Goal: Task Accomplishment & Management: Use online tool/utility

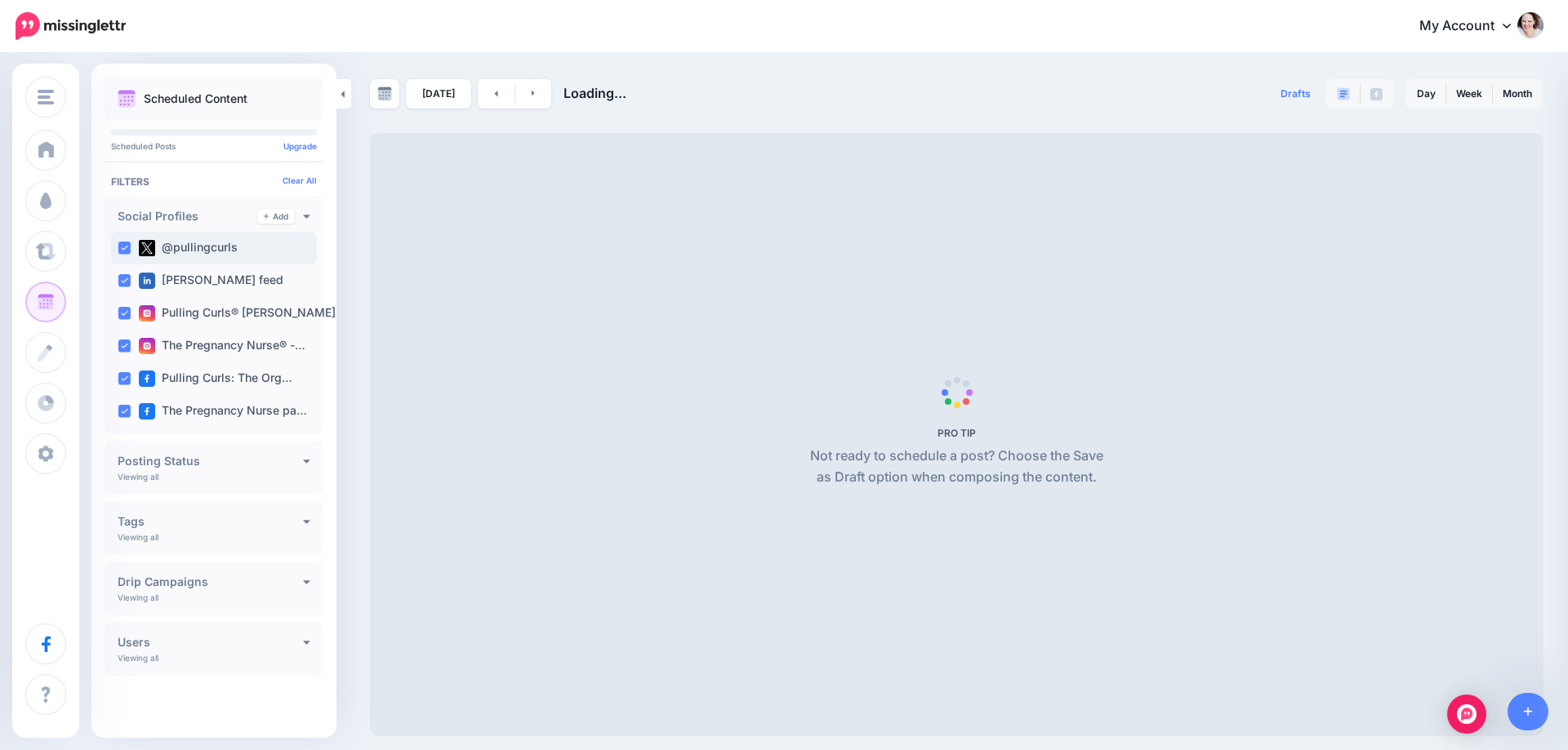
click at [128, 248] on ins at bounding box center [124, 247] width 13 height 13
click at [129, 279] on ins at bounding box center [124, 280] width 13 height 13
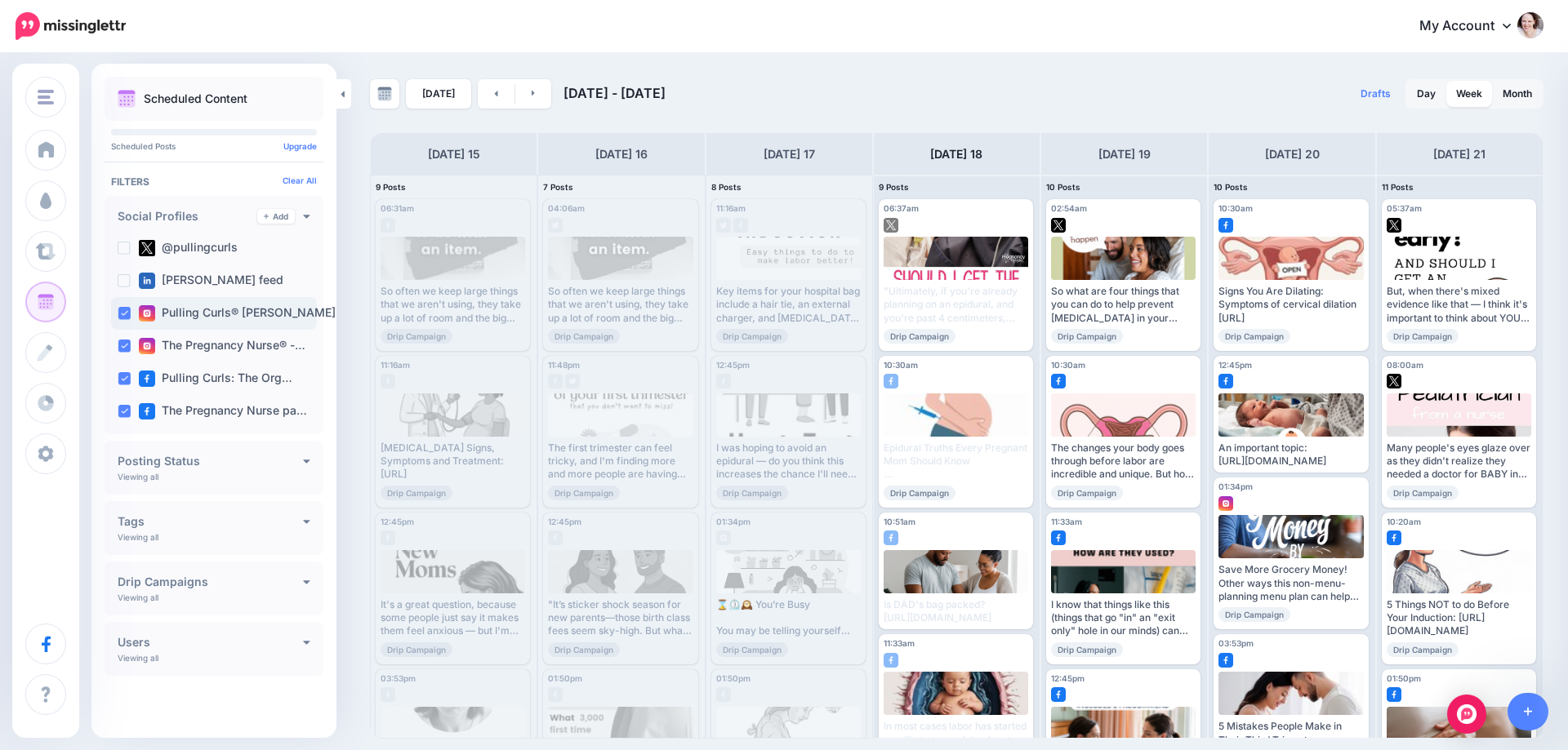
click at [125, 316] on ins at bounding box center [124, 313] width 13 height 13
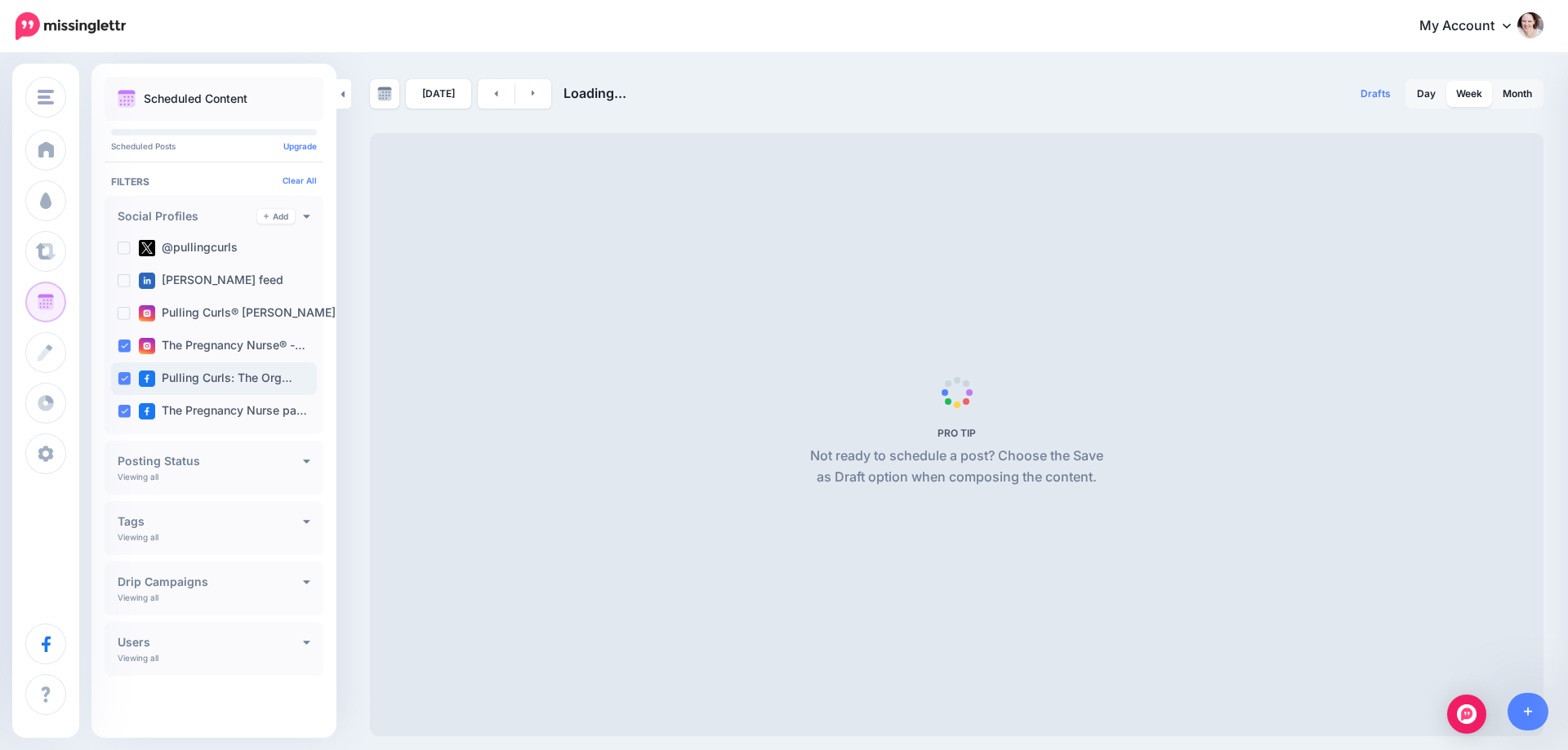
drag, startPoint x: 125, startPoint y: 347, endPoint x: 125, endPoint y: 391, distance: 44.0
click at [125, 348] on ins at bounding box center [124, 345] width 13 height 13
click at [125, 384] on ins at bounding box center [124, 378] width 13 height 13
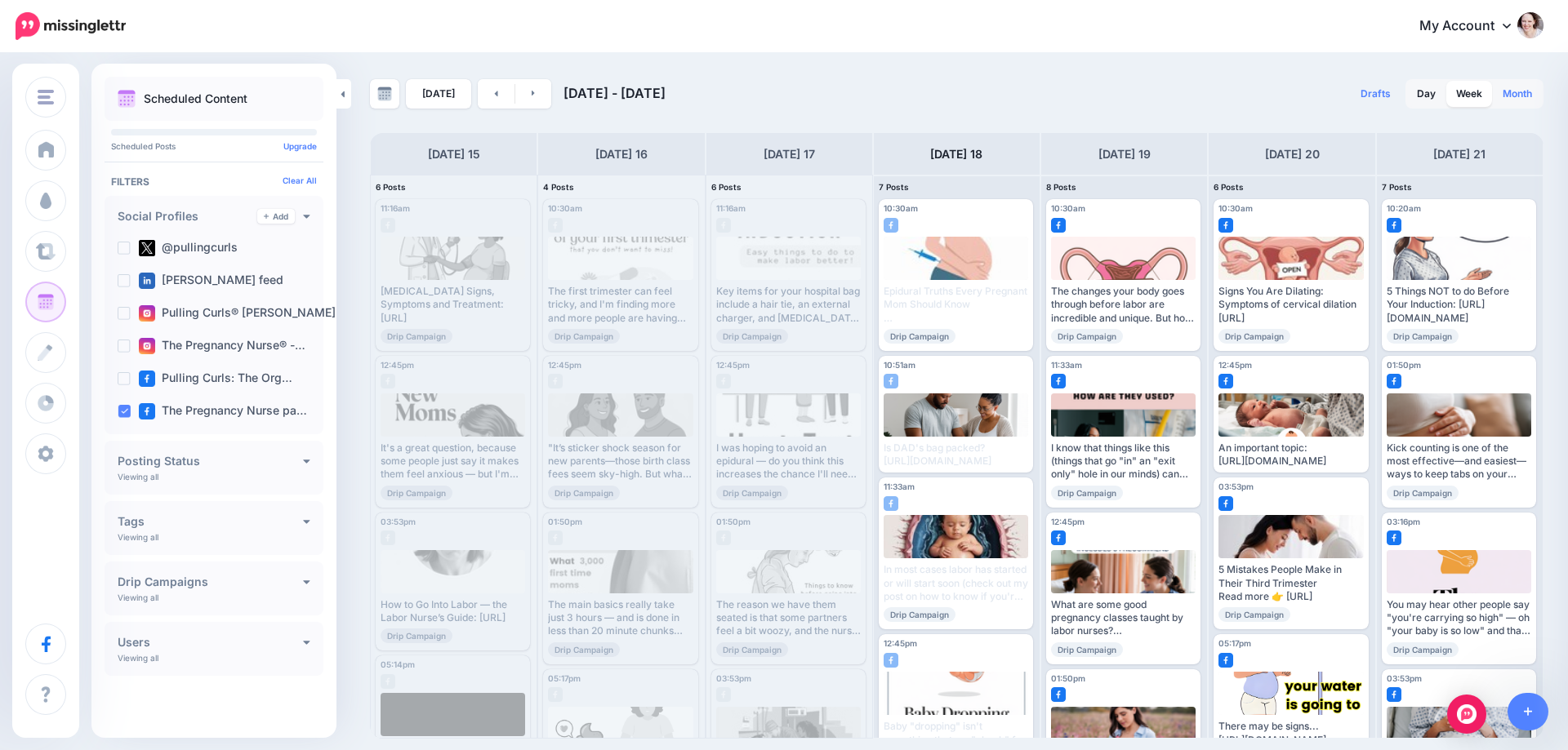
click at [1507, 88] on link "Month" at bounding box center [1516, 93] width 49 height 26
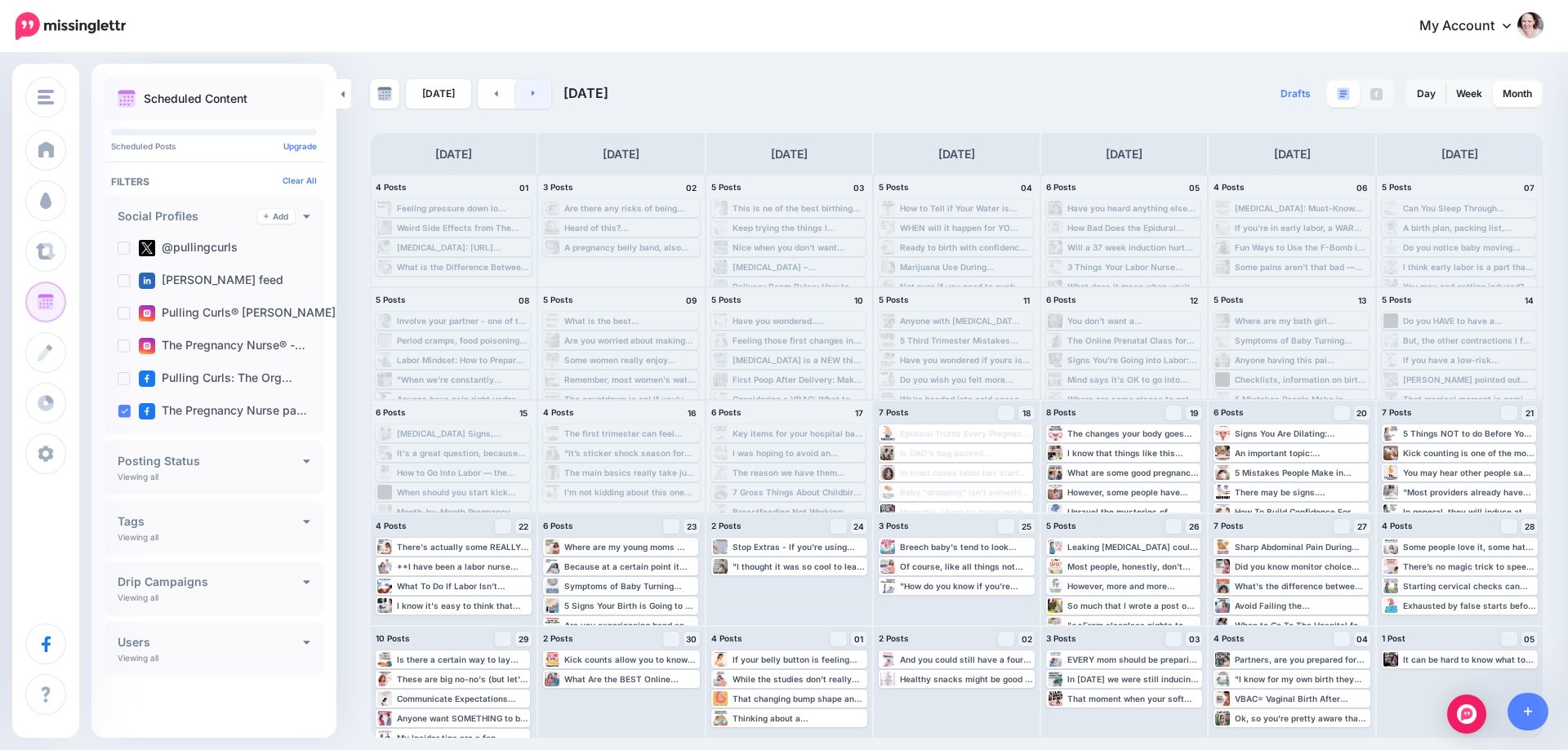
click at [516, 94] on link at bounding box center [534, 93] width 37 height 29
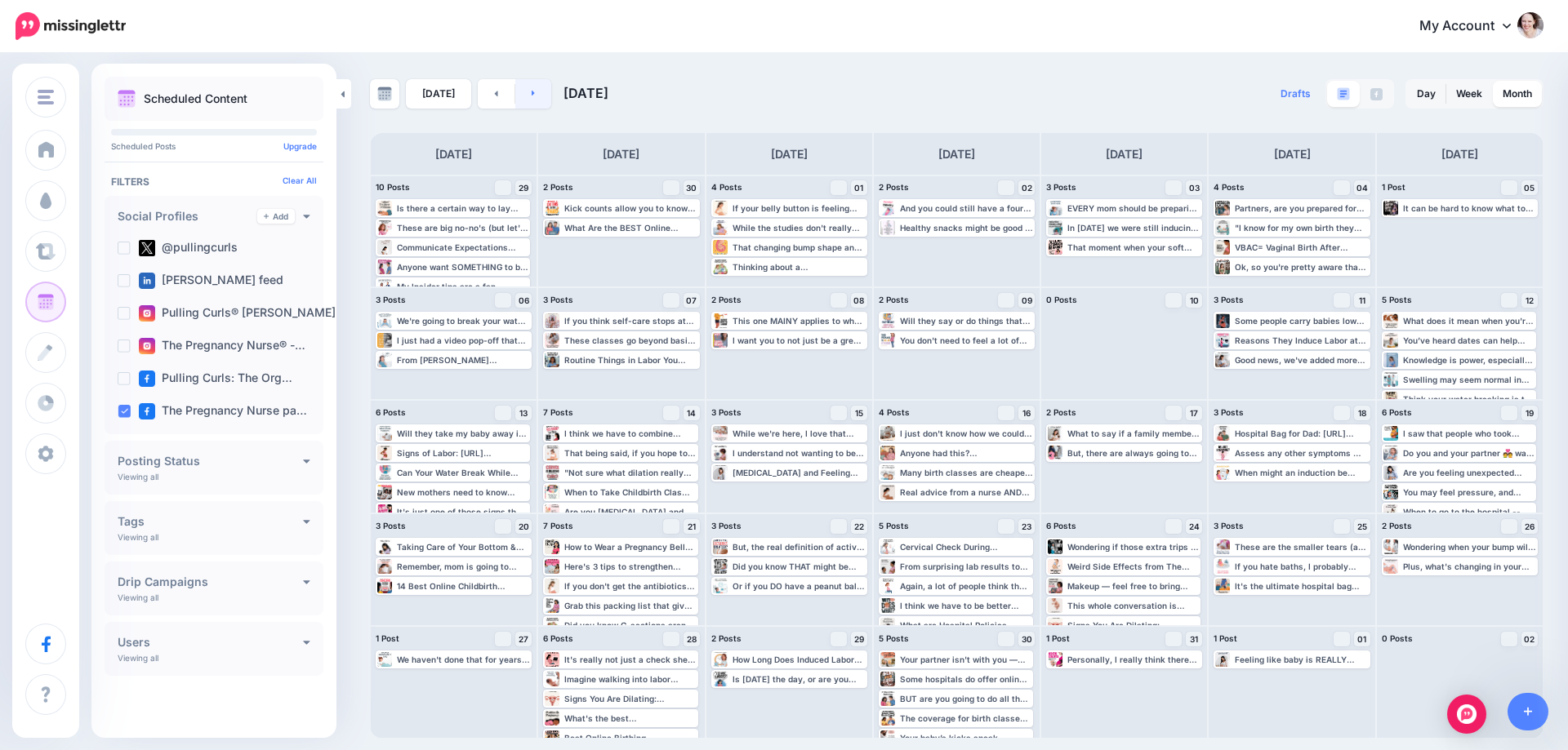
click at [524, 91] on link at bounding box center [534, 93] width 37 height 29
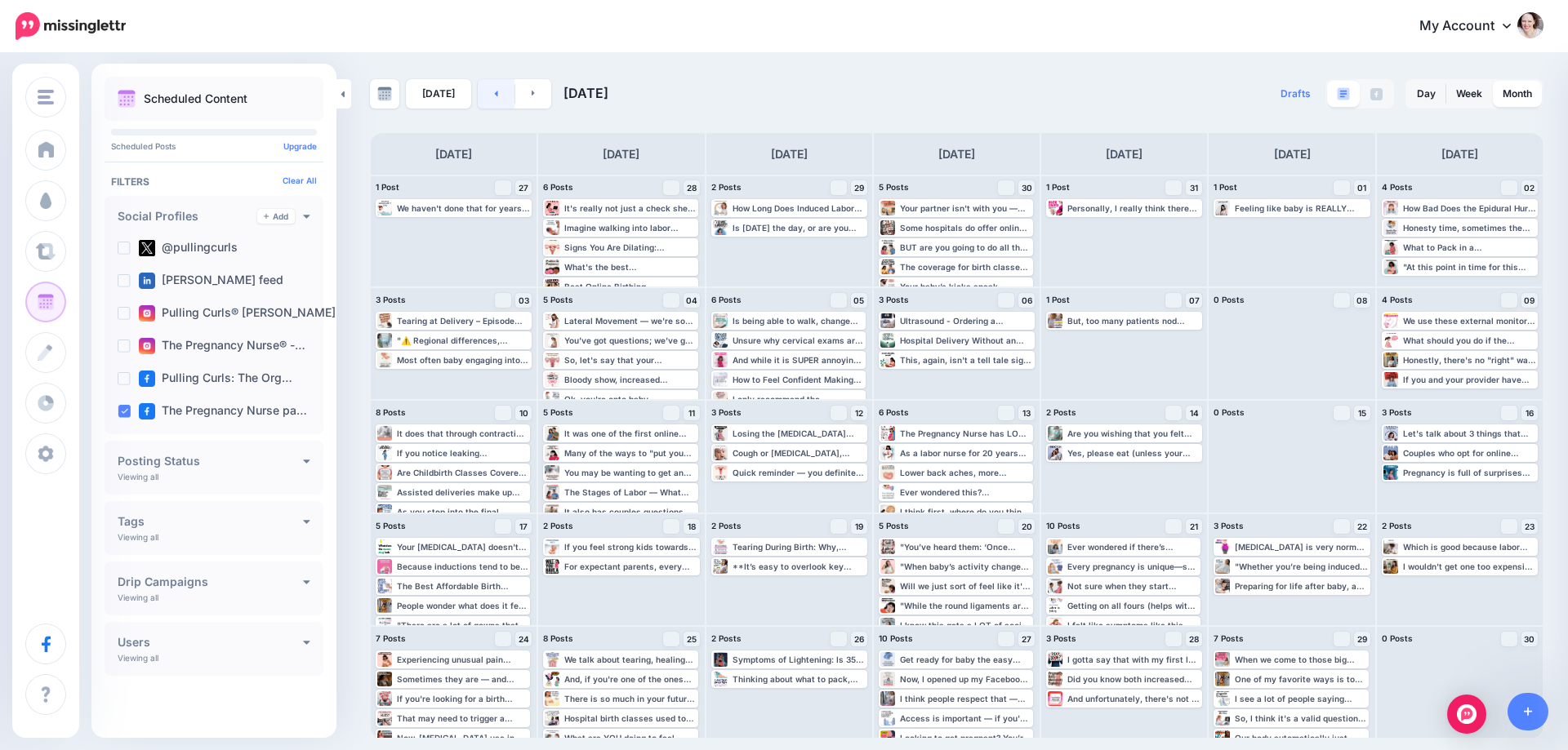
click at [503, 89] on link at bounding box center [496, 93] width 37 height 29
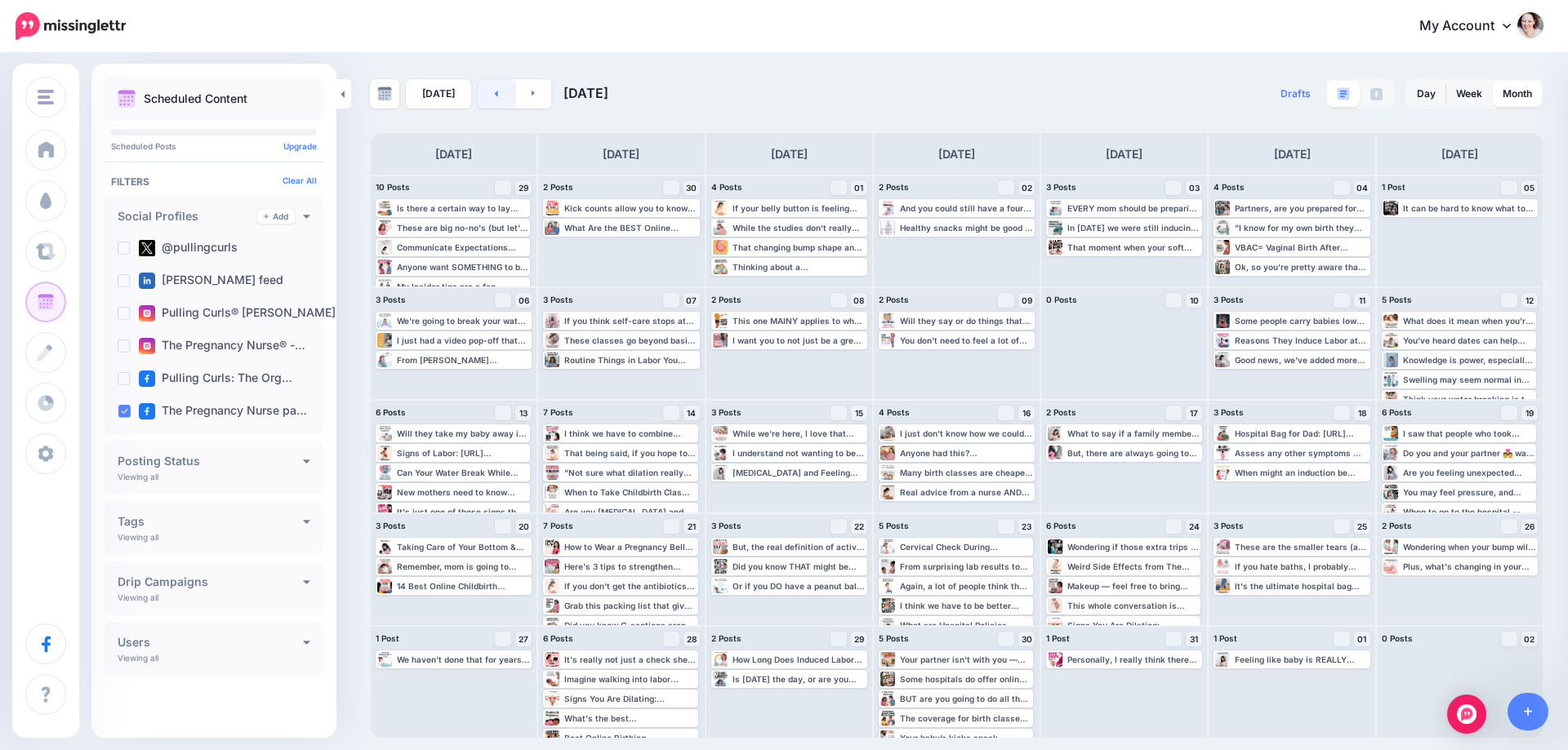
click at [503, 89] on link at bounding box center [496, 93] width 37 height 29
